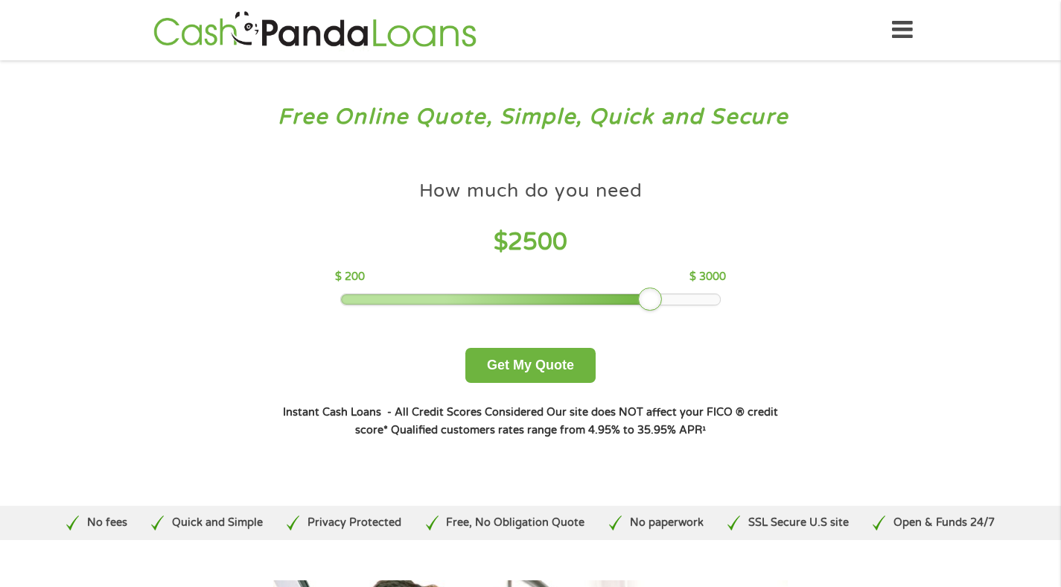
drag, startPoint x: 453, startPoint y: 302, endPoint x: 651, endPoint y: 299, distance: 197.4
click at [651, 298] on div at bounding box center [650, 299] width 24 height 24
click at [547, 358] on button "Get My Quote" at bounding box center [530, 365] width 130 height 35
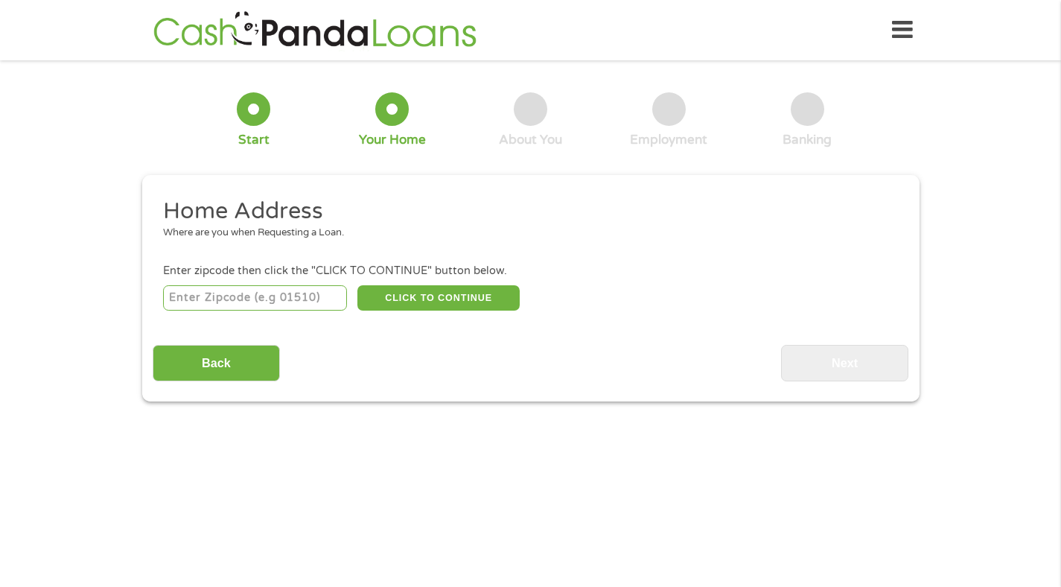
click at [205, 292] on input "number" at bounding box center [255, 297] width 184 height 25
type input "85353"
select select "[US_STATE]"
click at [414, 296] on button "CLICK TO CONTINUE" at bounding box center [438, 297] width 162 height 25
type input "85353"
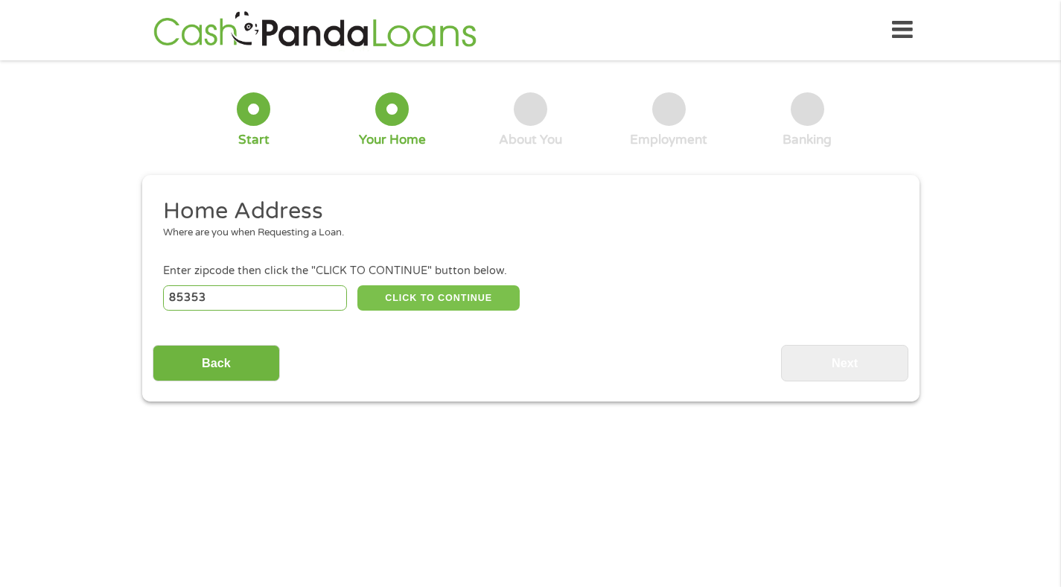
type input "[PERSON_NAME]"
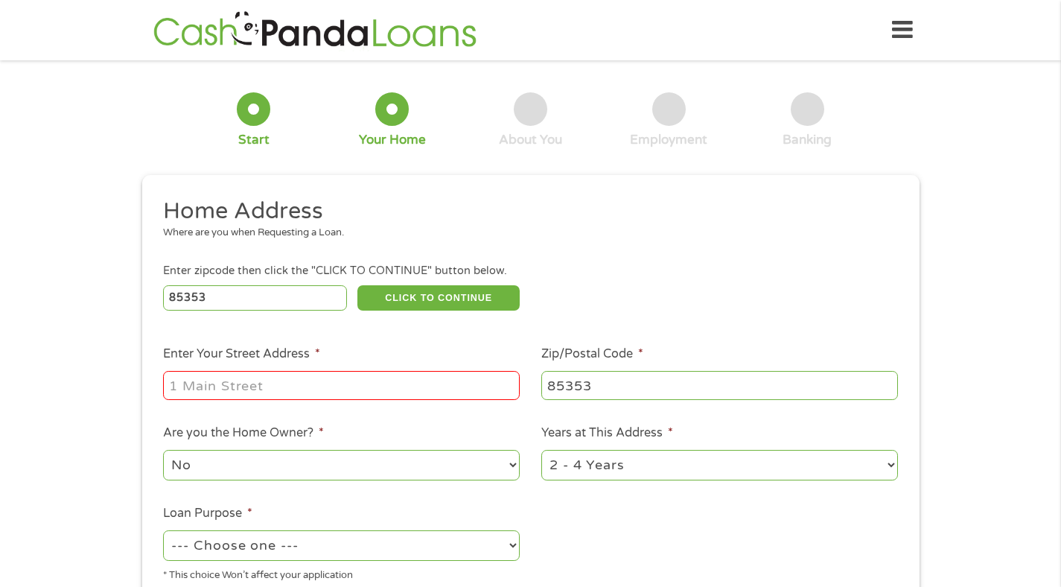
click at [366, 381] on input "Enter Your Street Address *" at bounding box center [341, 385] width 357 height 28
type input "[STREET_ADDRESS]"
click at [708, 456] on select "1 Year or less 1 - 2 Years 2 - 4 Years Over 4 Years" at bounding box center [719, 465] width 357 height 31
select select "12months"
click at [440, 535] on select "--- Choose one --- Pay Bills Debt Consolidation Home Improvement Major Purchase…" at bounding box center [341, 545] width 357 height 31
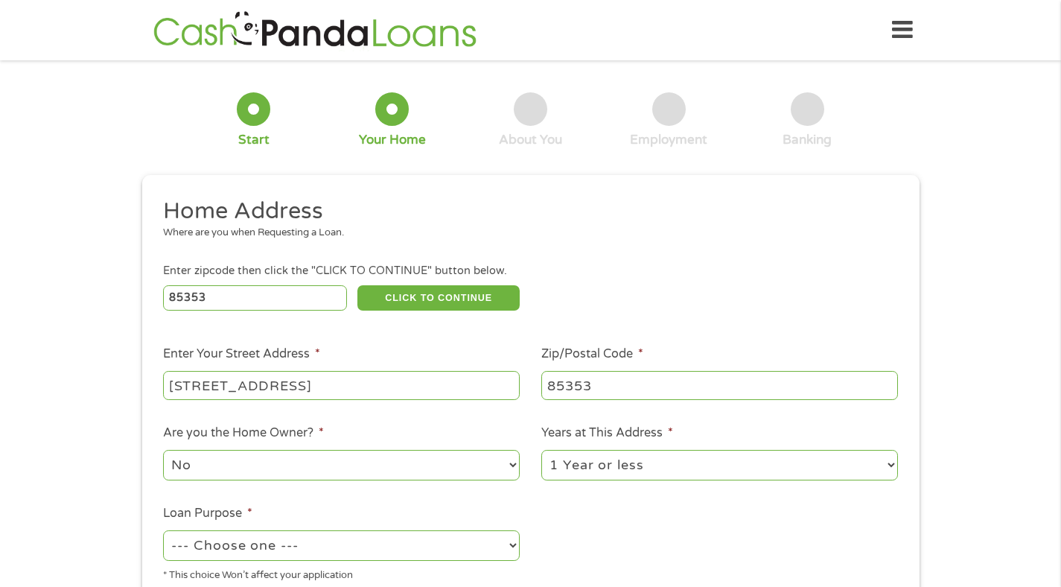
select select "other"
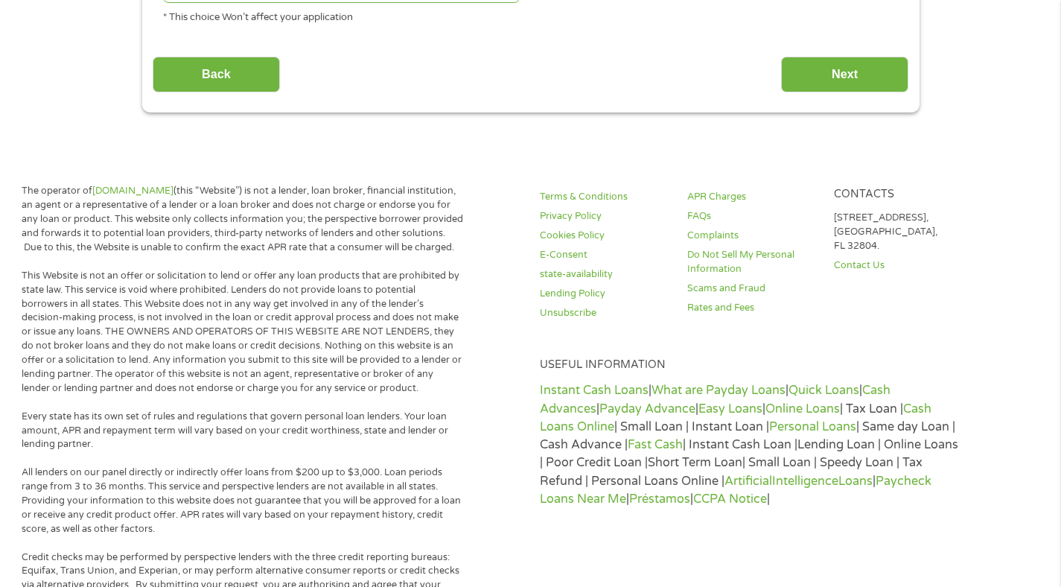
scroll to position [199, 0]
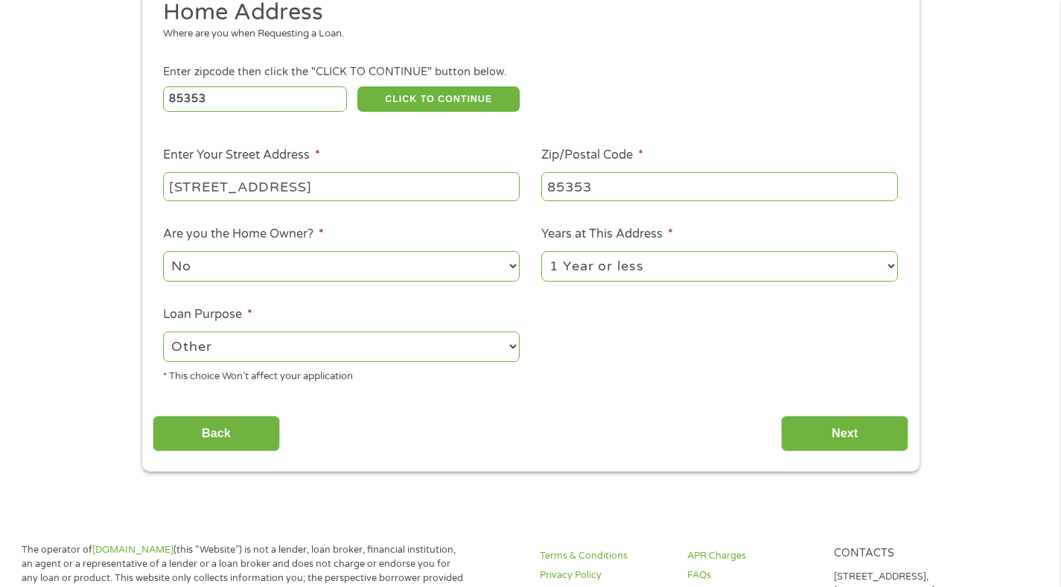
click at [513, 348] on select "--- Choose one --- Pay Bills Debt Consolidation Home Improvement Major Purchase…" at bounding box center [341, 346] width 357 height 31
click at [827, 433] on input "Next" at bounding box center [844, 434] width 127 height 36
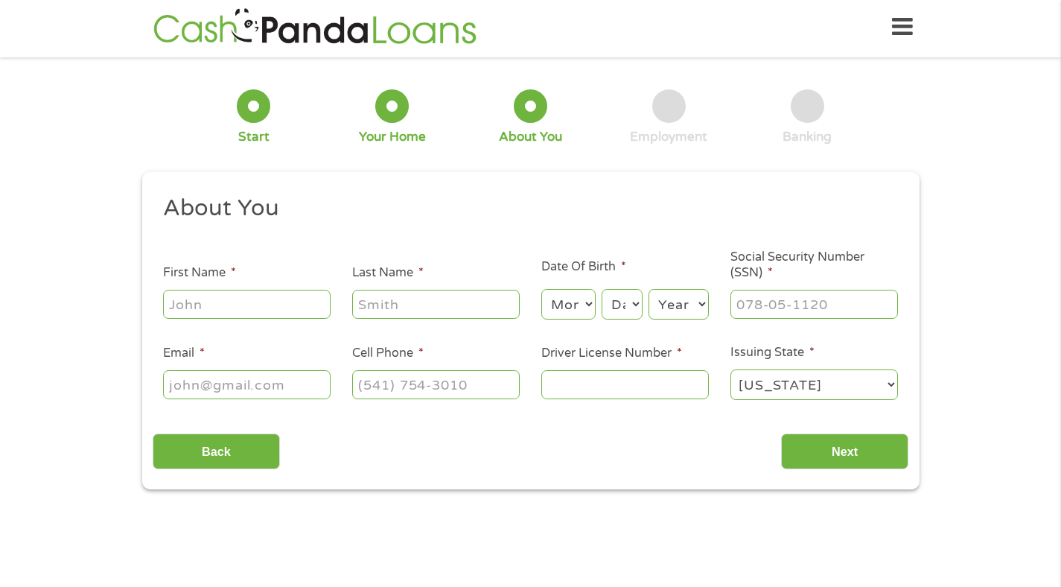
scroll to position [0, 0]
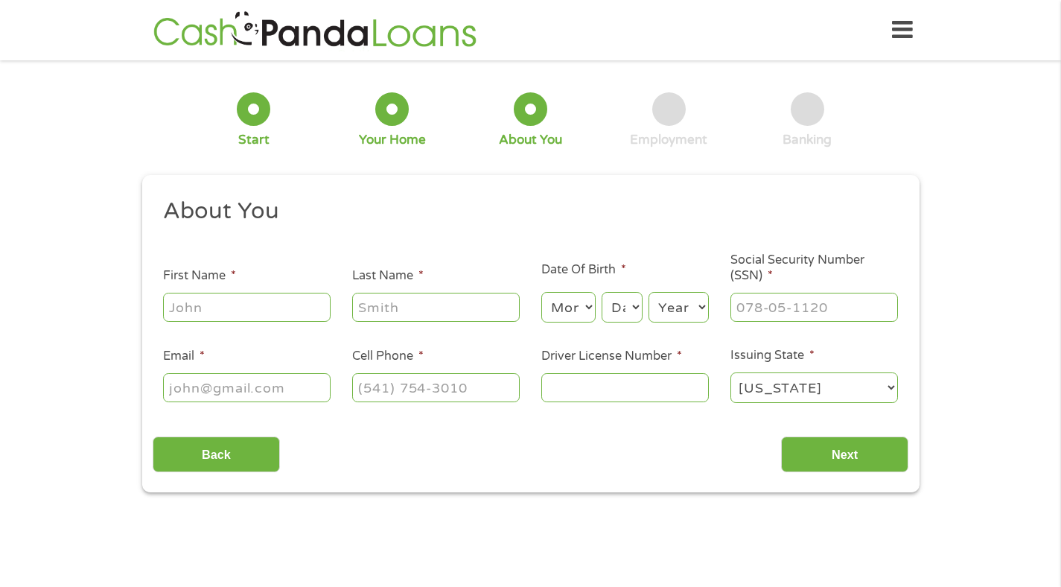
click at [290, 314] on input "First Name *" at bounding box center [247, 307] width 168 height 28
type input "[PERSON_NAME]"
type input "[PHONE_NUMBER]"
click at [588, 316] on select "Month 1 2 3 4 5 6 7 8 9 10 11 12" at bounding box center [568, 307] width 54 height 31
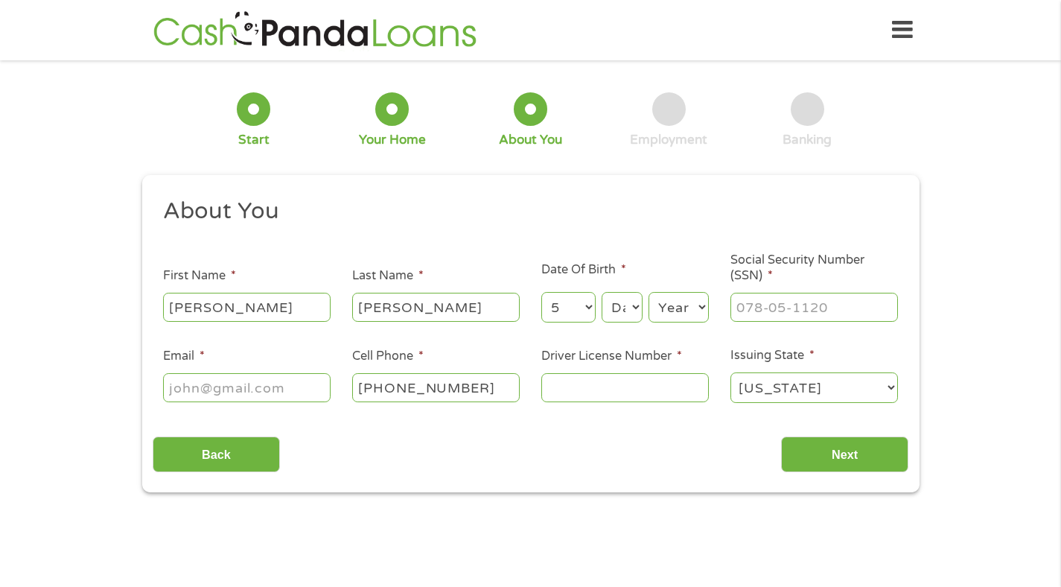
click at [590, 311] on select "Month 1 2 3 4 5 6 7 8 9 10 11 12" at bounding box center [568, 307] width 54 height 31
select select "9"
click at [623, 311] on select "Day 1 2 3 4 5 6 7 8 9 10 11 12 13 14 15 16 17 18 19 20 21 22 23 24 25 26 27 28 …" at bounding box center [622, 307] width 40 height 31
select select "5"
click at [671, 316] on select "Year [DATE] 2006 2005 2004 2003 2002 2001 2000 1999 1998 1997 1996 1995 1994 19…" at bounding box center [679, 307] width 60 height 31
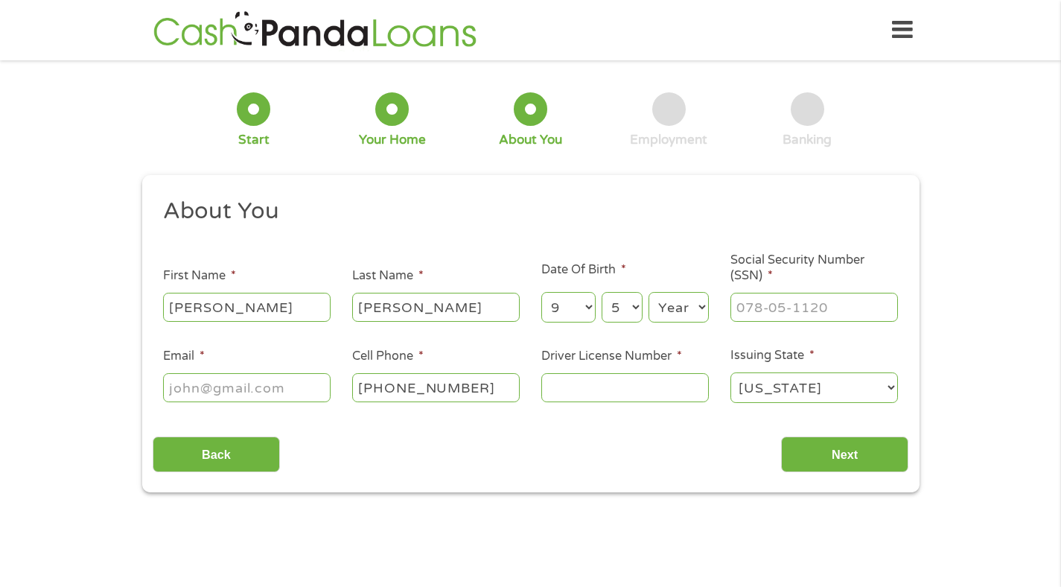
select select "1967"
click at [771, 314] on input "___-__-____" at bounding box center [814, 307] width 168 height 28
type input "535-82-2738"
click at [291, 396] on input "Email *" at bounding box center [247, 387] width 168 height 28
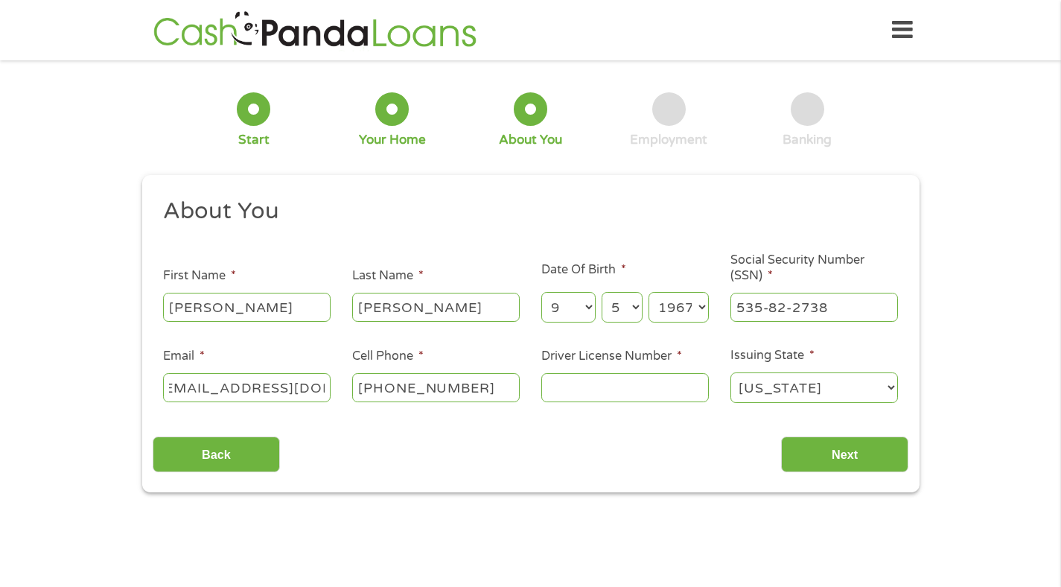
type input "[EMAIL_ADDRESS][DOMAIN_NAME]"
click at [579, 388] on input "Driver License Number *" at bounding box center [625, 387] width 168 height 28
type input "K93917989"
click at [839, 445] on input "Next" at bounding box center [844, 454] width 127 height 36
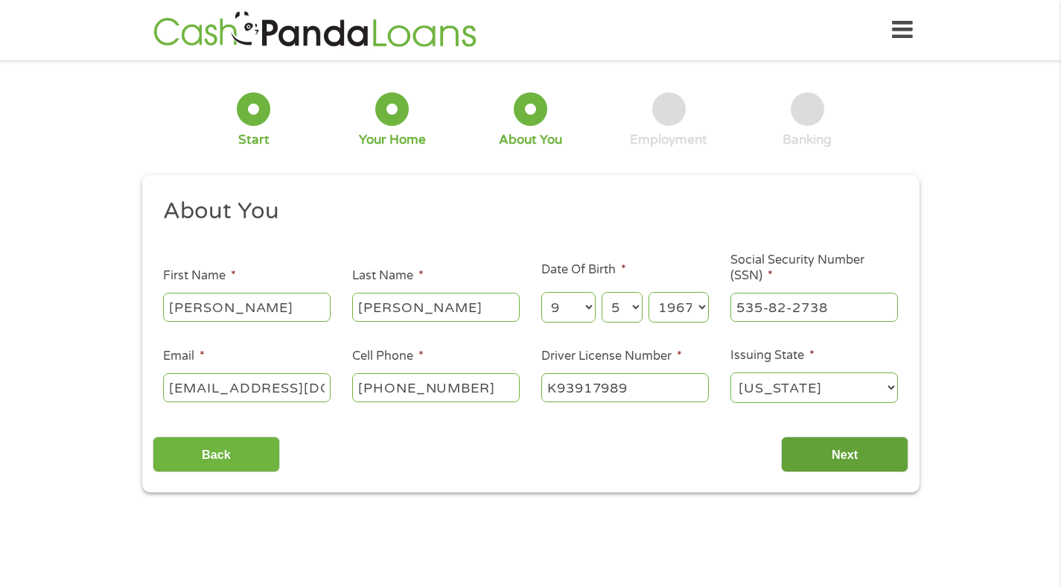
scroll to position [6, 6]
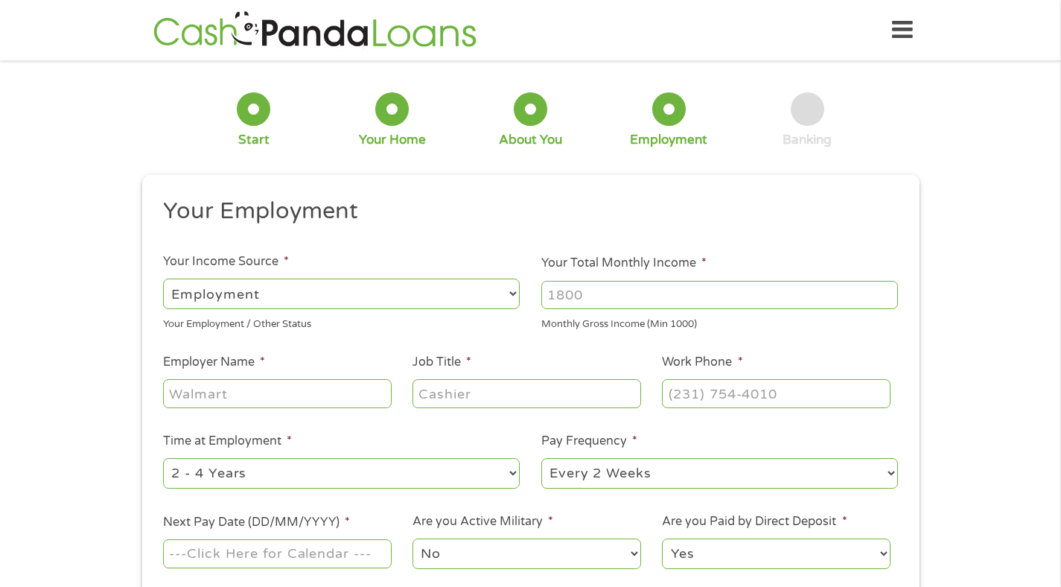
click at [431, 287] on select "--- Choose one --- Employment [DEMOGRAPHIC_DATA] Benefits" at bounding box center [341, 293] width 357 height 31
click at [589, 292] on input "Your Total Monthly Income *" at bounding box center [719, 295] width 357 height 28
type input "4240"
click at [326, 392] on input "Employer Name *" at bounding box center [277, 393] width 228 height 28
type input "Summit Rheumatology"
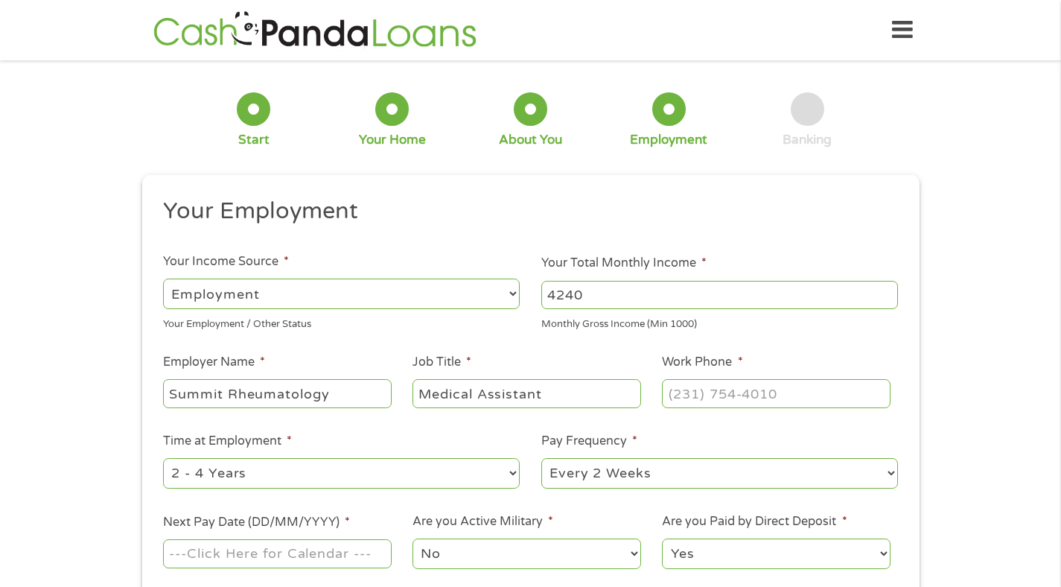
type input "Medical Assistant"
click at [718, 397] on input "(___) ___-____" at bounding box center [776, 393] width 228 height 28
type input "[PHONE_NUMBER]"
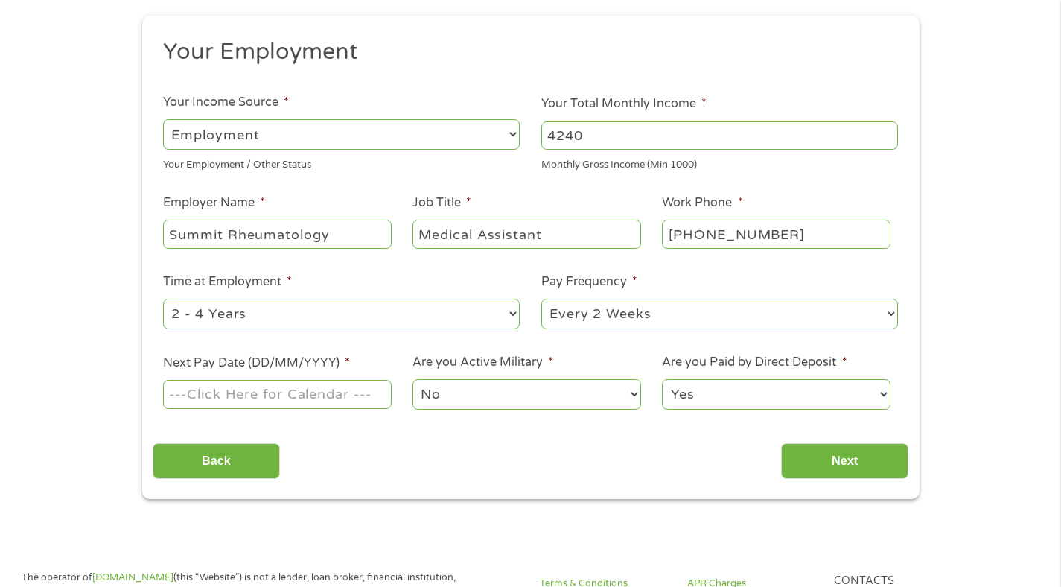
scroll to position [34, 0]
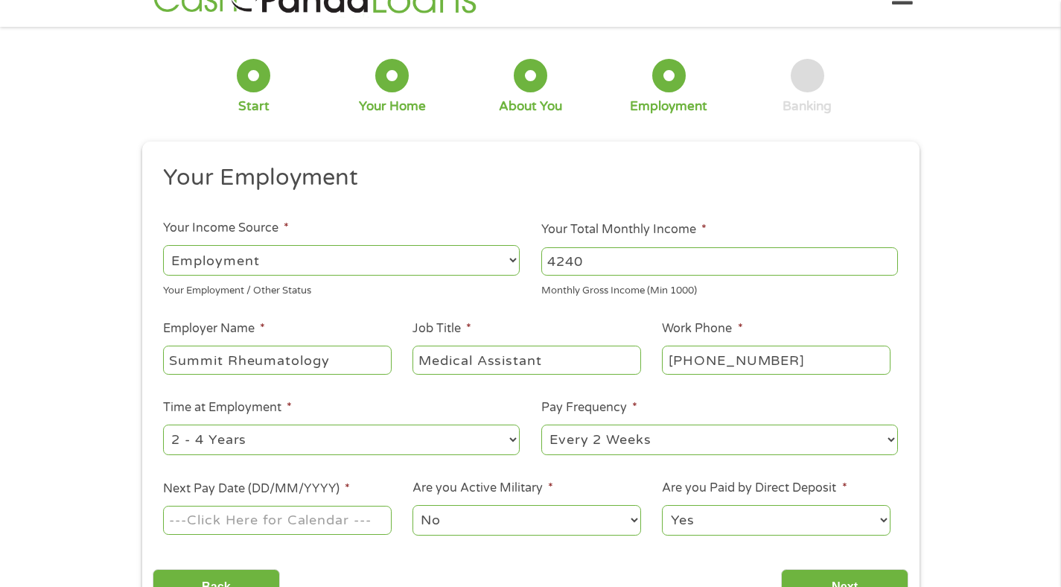
click at [510, 433] on select "--- Choose one --- 1 Year or less 1 - 2 Years 2 - 4 Years Over 4 Years" at bounding box center [341, 439] width 357 height 31
select select "12months"
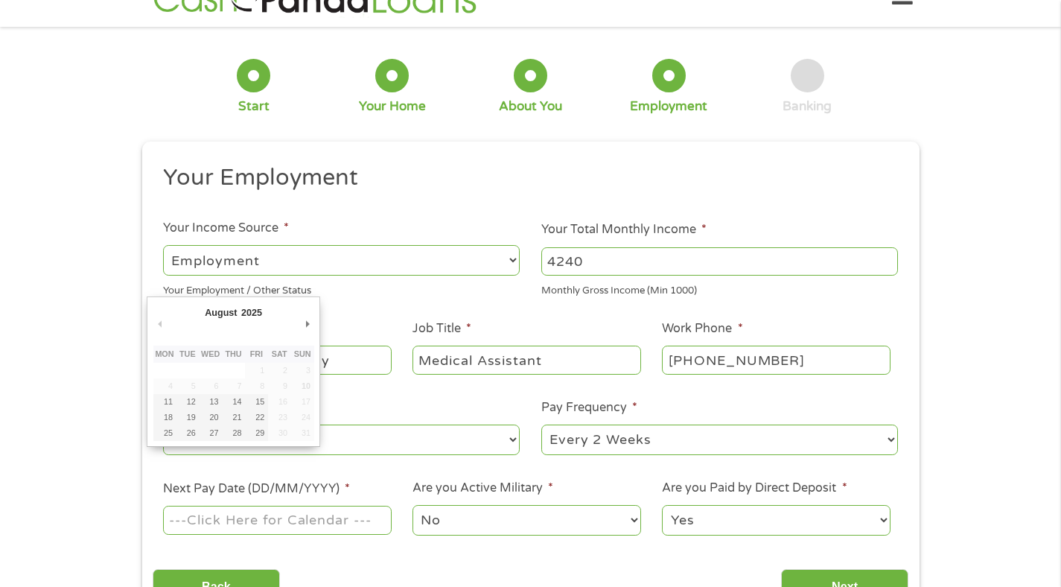
click at [331, 526] on input "Next Pay Date (DD/MM/YYYY) *" at bounding box center [277, 520] width 228 height 28
type input "[DATE]"
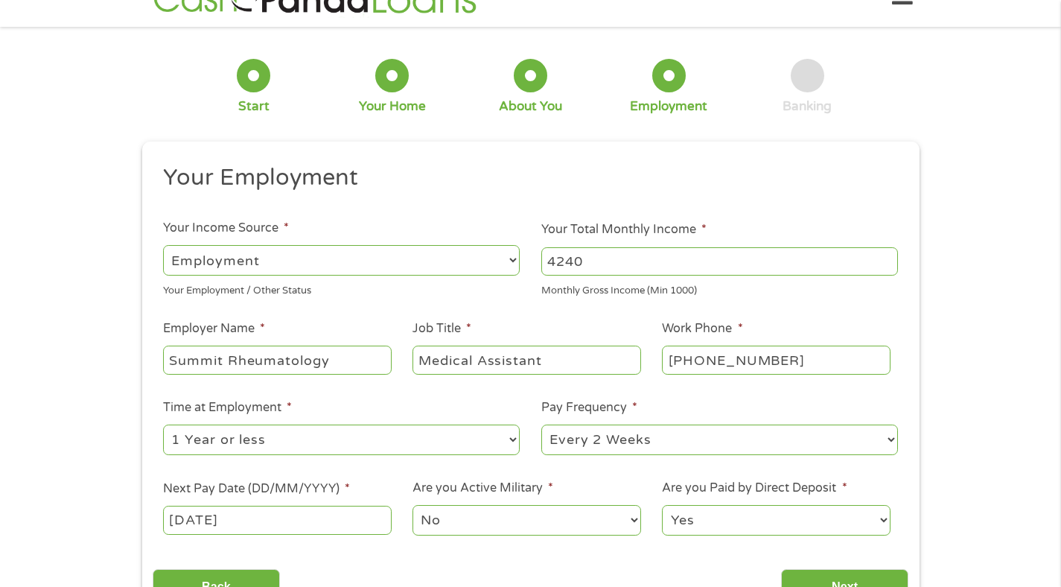
click at [746, 517] on select "Yes No" at bounding box center [776, 520] width 228 height 31
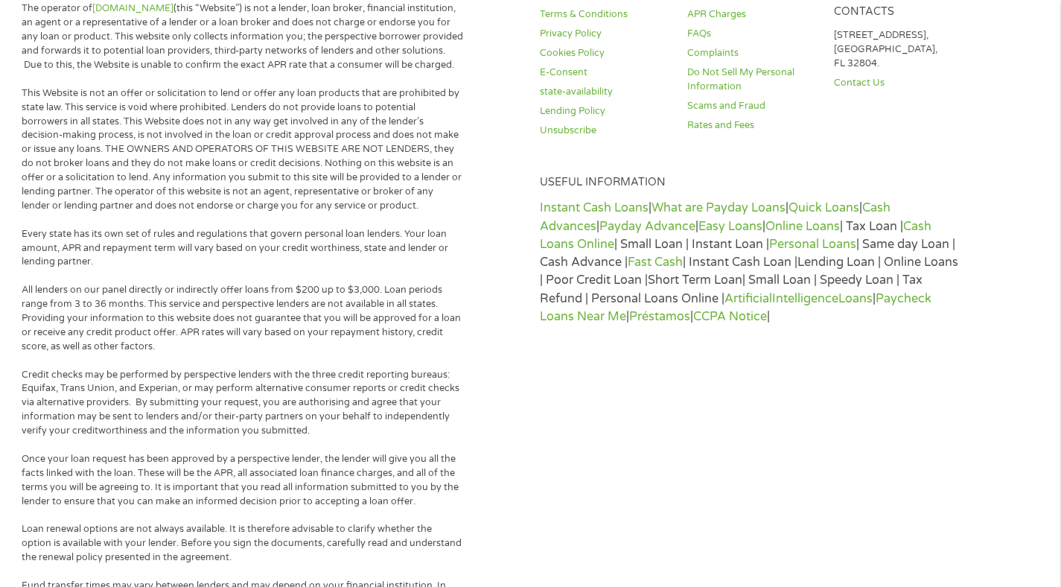
scroll to position [303, 0]
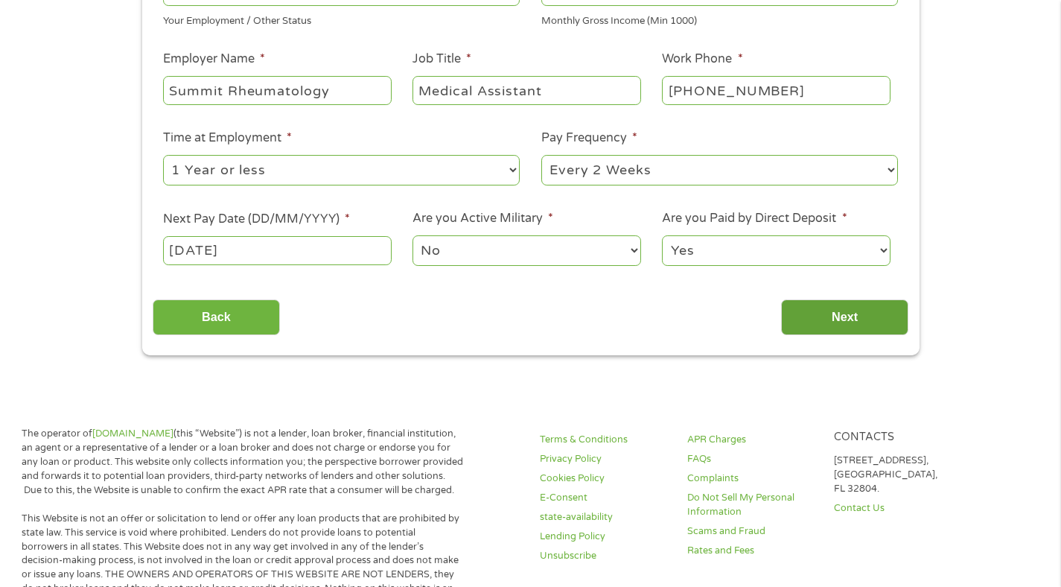
click at [835, 326] on input "Next" at bounding box center [844, 317] width 127 height 36
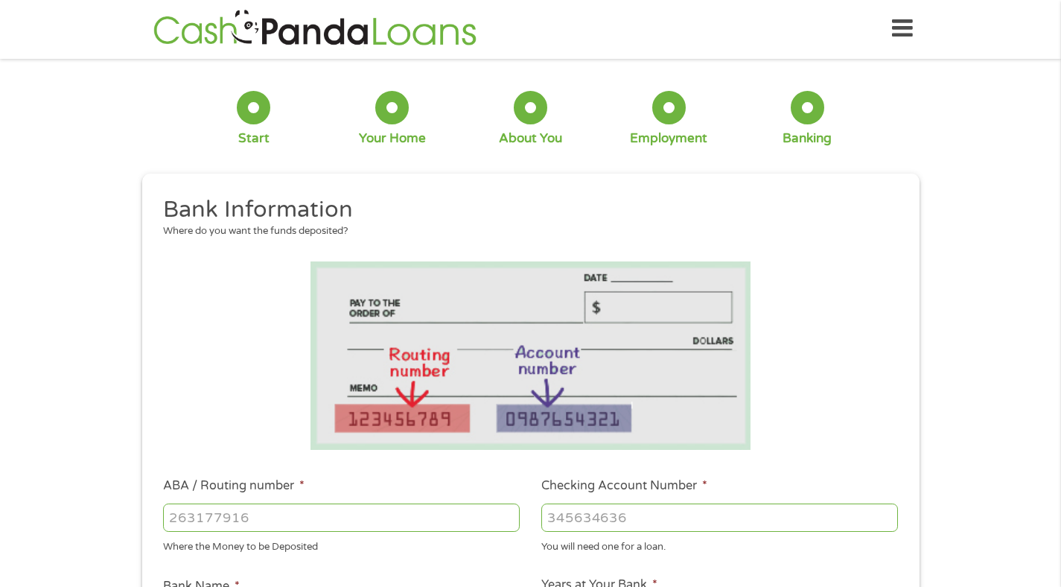
scroll to position [0, 0]
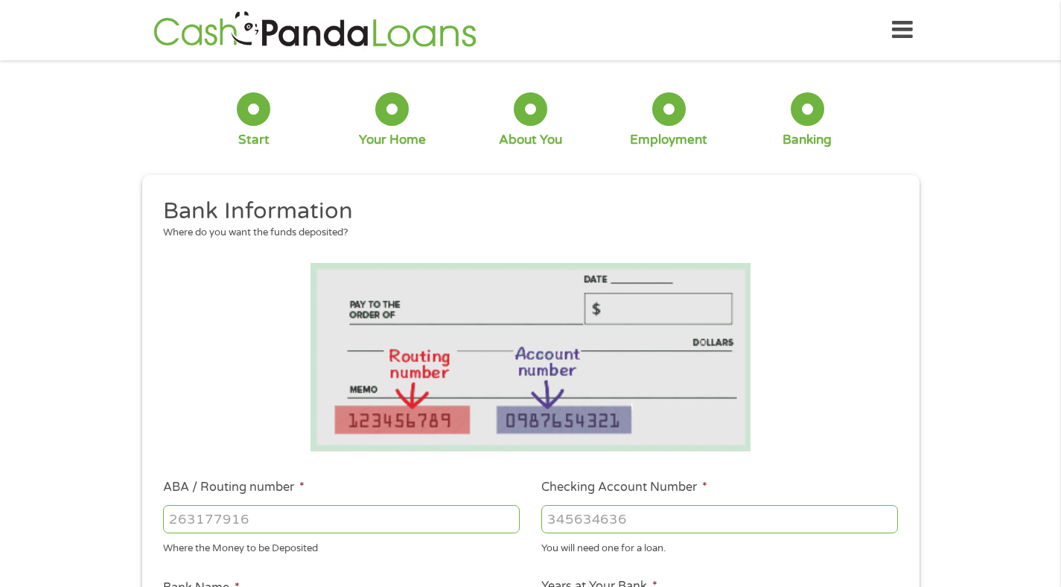
click at [344, 523] on input "ABA / Routing number *" at bounding box center [341, 519] width 357 height 28
type input "122100024"
type input "JPMORGAN CHASE BANK NA"
type input "122100024"
click at [574, 526] on input "Checking Account Number *" at bounding box center [719, 519] width 357 height 28
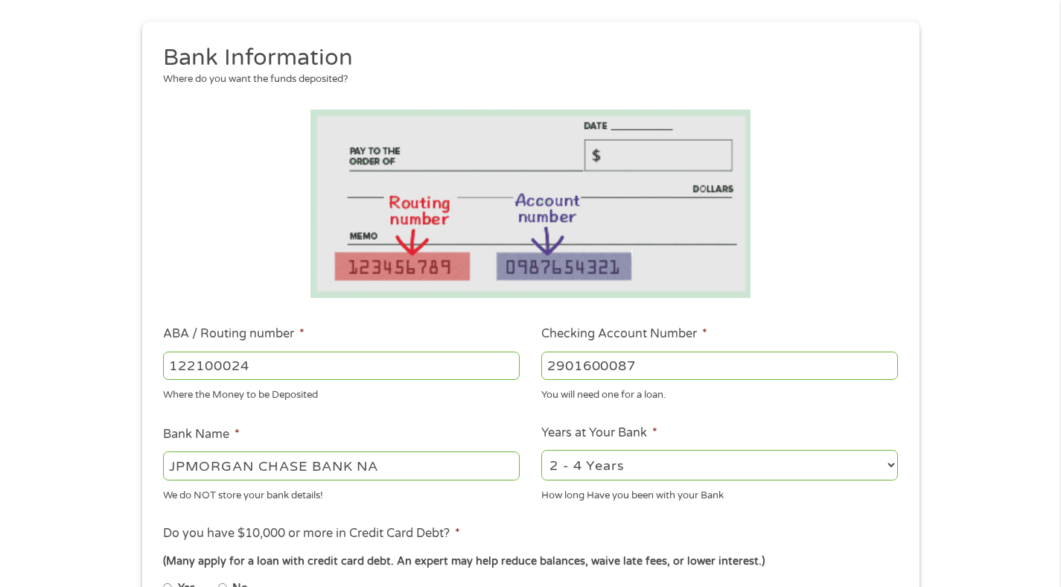
scroll to position [156, 0]
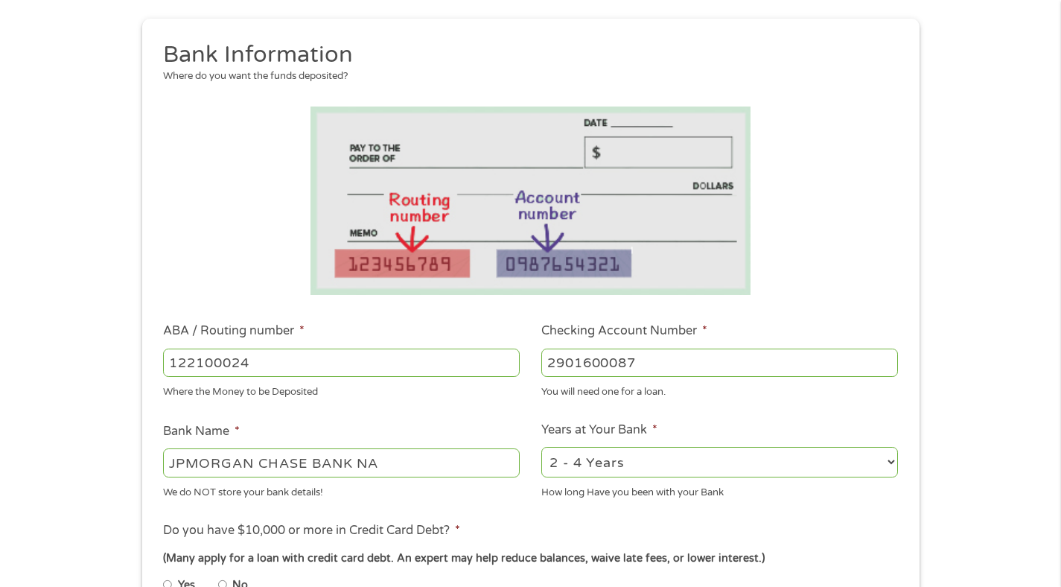
type input "2901600087"
click at [667, 462] on select "2 - 4 Years 6 - 12 Months 1 - 2 Years Over 4 Years" at bounding box center [719, 462] width 357 height 31
select select "12months"
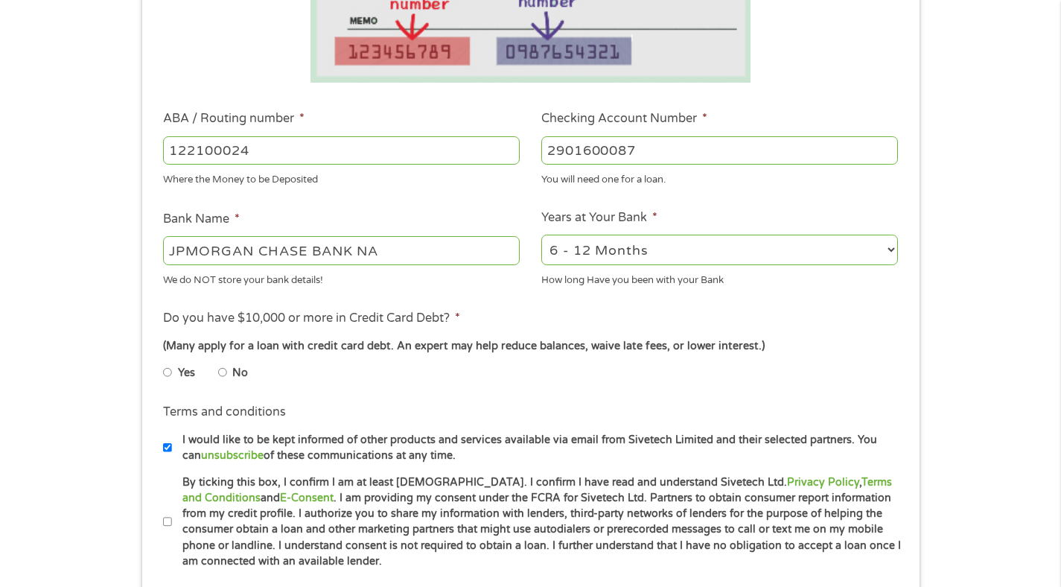
scroll to position [506, 0]
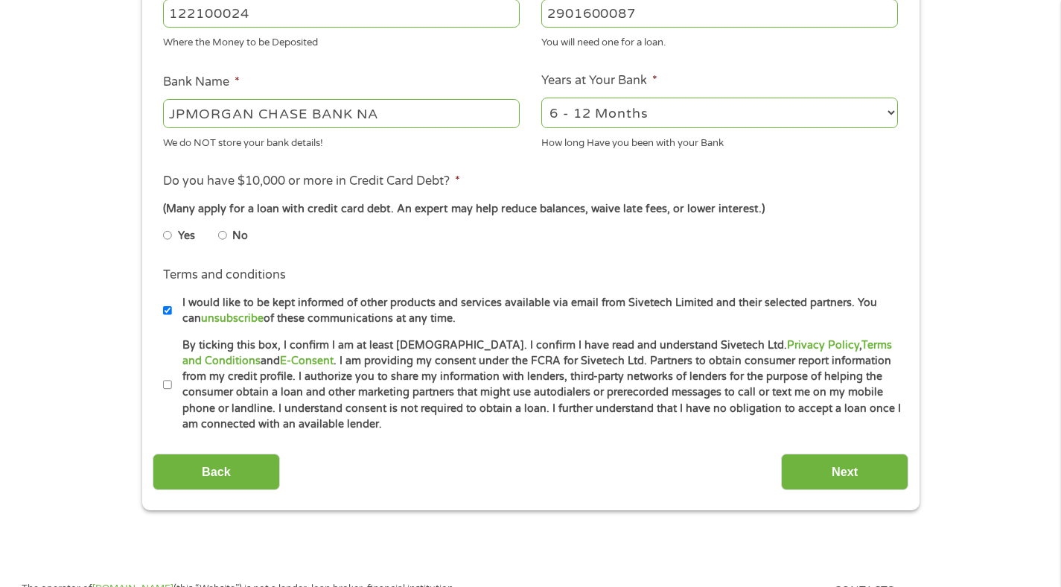
click at [220, 230] on input "No" at bounding box center [222, 235] width 9 height 24
radio input "true"
click at [164, 307] on input "I would like to be kept informed of other products and services available via e…" at bounding box center [167, 311] width 9 height 24
checkbox input "false"
click at [168, 383] on input "By ticking this box, I confirm I am at least [DEMOGRAPHIC_DATA]. I confirm I ha…" at bounding box center [167, 385] width 9 height 24
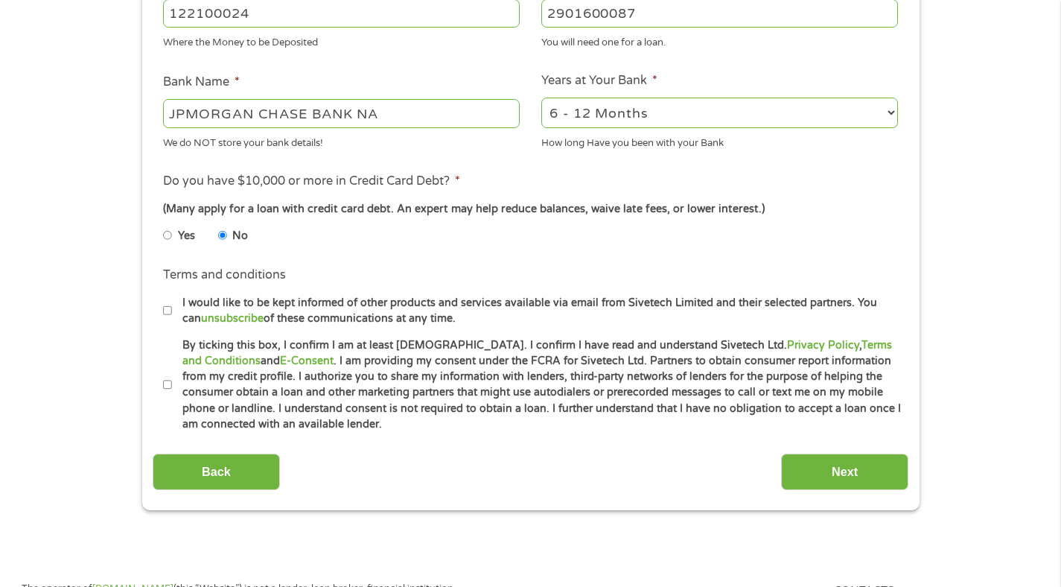
checkbox input "true"
click at [844, 477] on input "Next" at bounding box center [844, 471] width 127 height 36
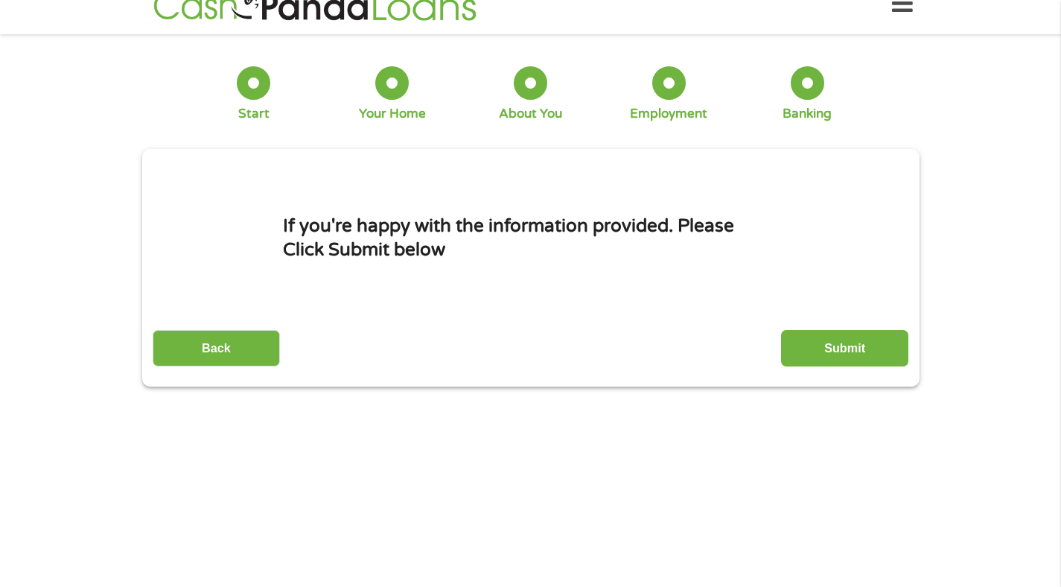
scroll to position [0, 0]
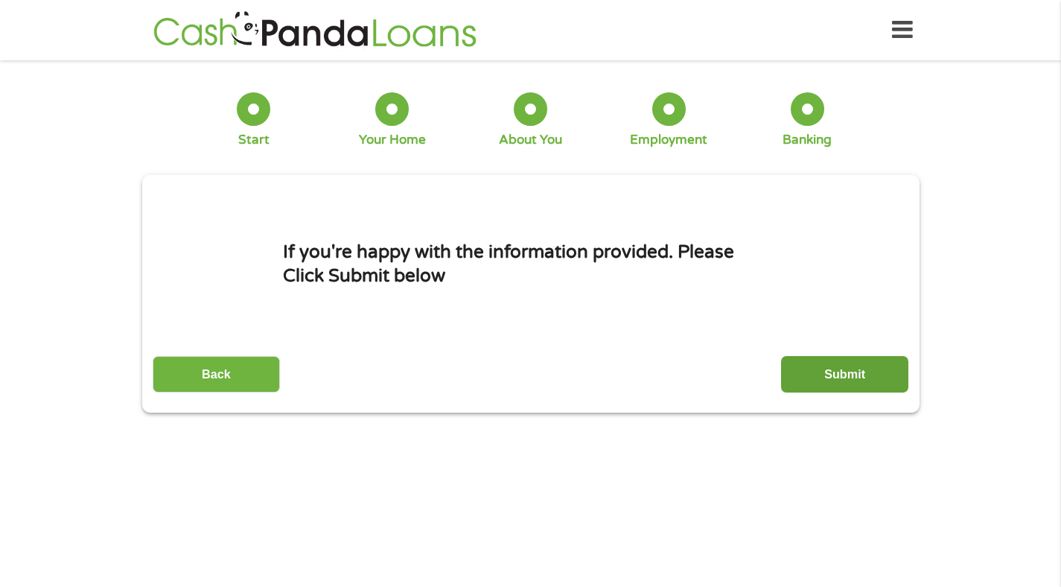
click at [811, 358] on input "Submit" at bounding box center [844, 374] width 127 height 36
